Goal: Use online tool/utility: Use online tool/utility

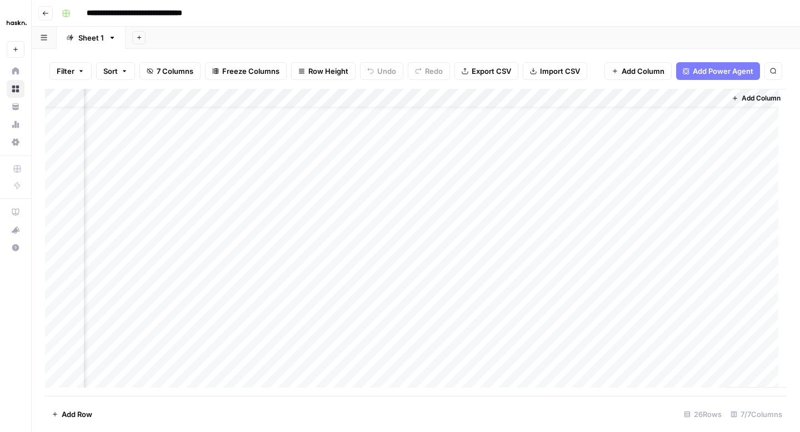
scroll to position [27, 62]
click at [710, 183] on div "Add Column" at bounding box center [415, 242] width 741 height 307
click at [612, 278] on div "Add Column" at bounding box center [415, 242] width 741 height 307
click at [609, 296] on div "Add Column" at bounding box center [415, 242] width 741 height 307
click at [610, 312] on div "Add Column" at bounding box center [415, 242] width 741 height 307
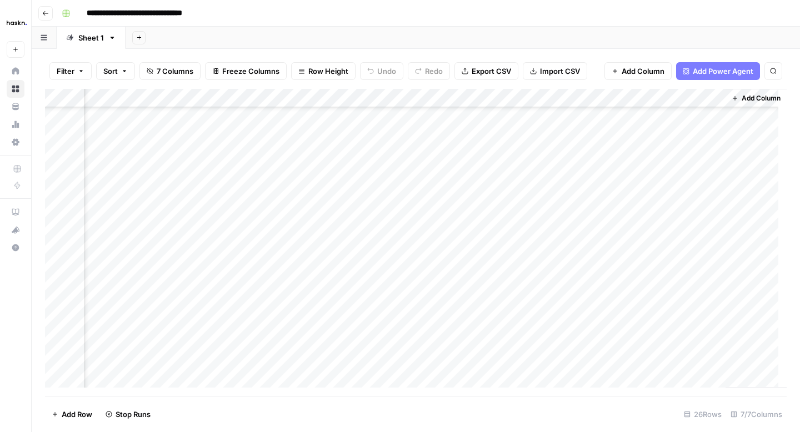
scroll to position [99, 62]
click at [616, 282] on div "Add Column" at bounding box center [415, 242] width 741 height 307
click at [610, 298] on div "Add Column" at bounding box center [415, 242] width 741 height 307
click at [610, 315] on div "Add Column" at bounding box center [415, 242] width 741 height 307
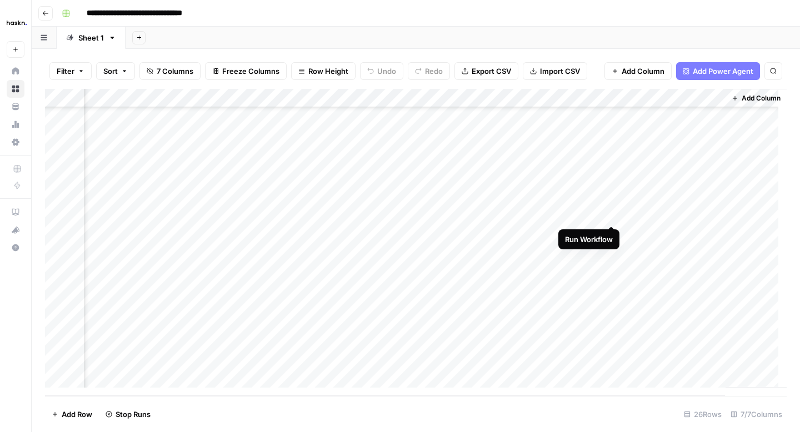
click at [614, 212] on div "Add Column" at bounding box center [415, 242] width 741 height 307
click at [612, 229] on div "Add Column" at bounding box center [415, 242] width 741 height 307
click at [609, 249] on div "Add Column" at bounding box center [415, 242] width 741 height 307
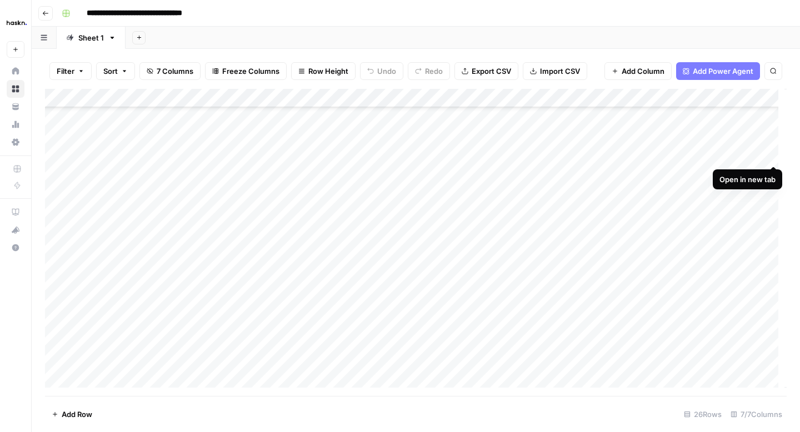
click at [773, 153] on div "Add Column" at bounding box center [415, 242] width 741 height 307
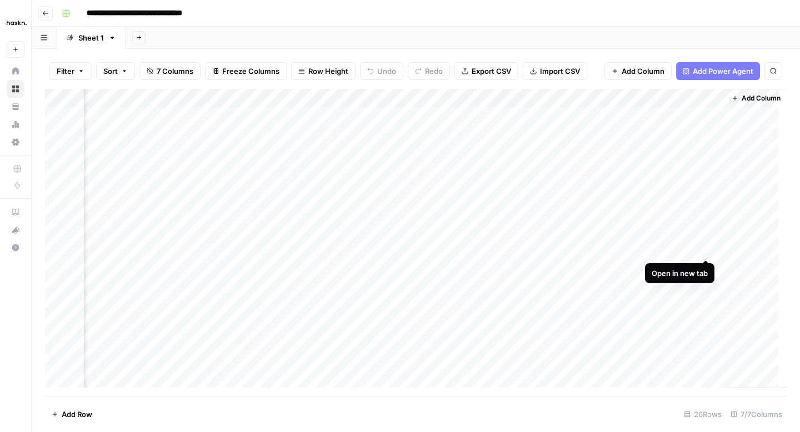
click at [705, 252] on div "Add Column" at bounding box center [415, 242] width 741 height 307
click at [709, 266] on div "Add Column" at bounding box center [415, 242] width 741 height 307
click at [703, 245] on div "Add Column" at bounding box center [415, 242] width 741 height 307
click at [703, 285] on div "Add Column" at bounding box center [415, 242] width 741 height 307
